Goal: Transaction & Acquisition: Download file/media

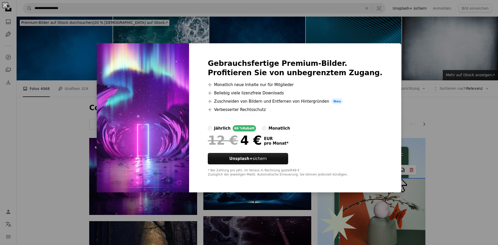
click at [263, 24] on div "An X shape Gebrauchsfertige Premium-Bilder. Profitieren Sie von unbegrenztem Zu…" at bounding box center [249, 122] width 498 height 245
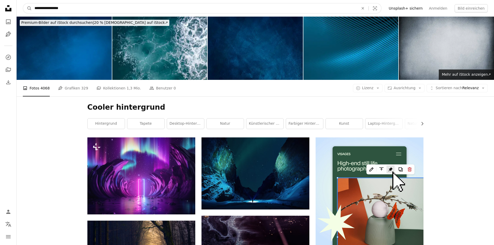
drag, startPoint x: 78, startPoint y: 8, endPoint x: 0, endPoint y: -1, distance: 78.7
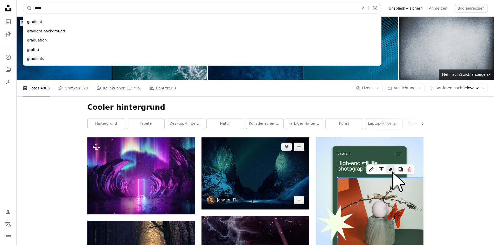
type input "******"
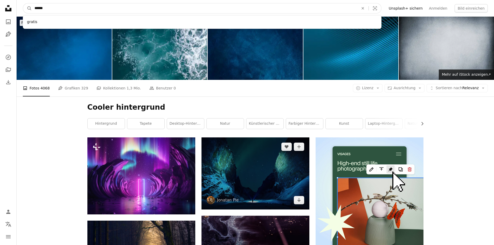
click button "A magnifying glass" at bounding box center [27, 8] width 9 height 10
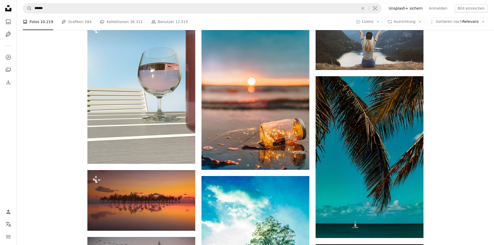
scroll to position [311, 0]
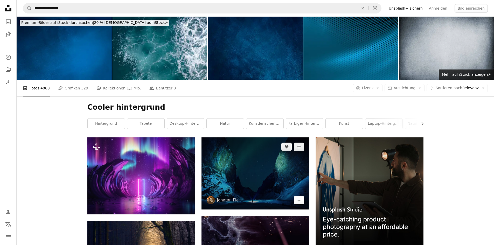
click at [296, 196] on link "Arrow pointing down" at bounding box center [299, 200] width 10 height 8
